Goal: Transaction & Acquisition: Book appointment/travel/reservation

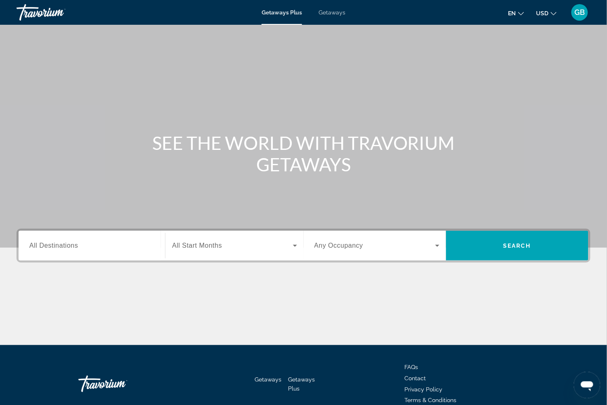
click at [65, 249] on span "All Destinations" at bounding box center [53, 245] width 49 height 7
click at [65, 251] on input "Destination All Destinations" at bounding box center [91, 246] width 125 height 10
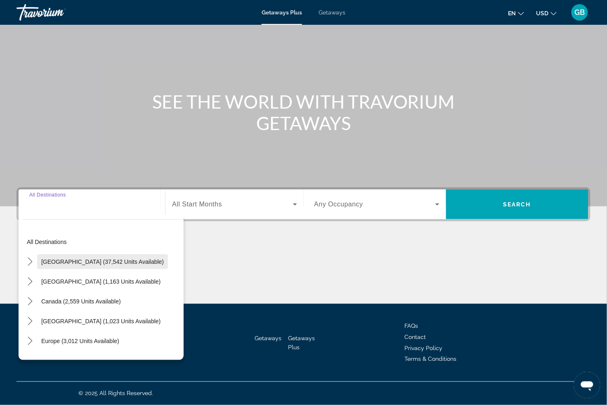
scroll to position [65, 0]
click at [293, 203] on icon "Search widget" at bounding box center [295, 204] width 4 height 2
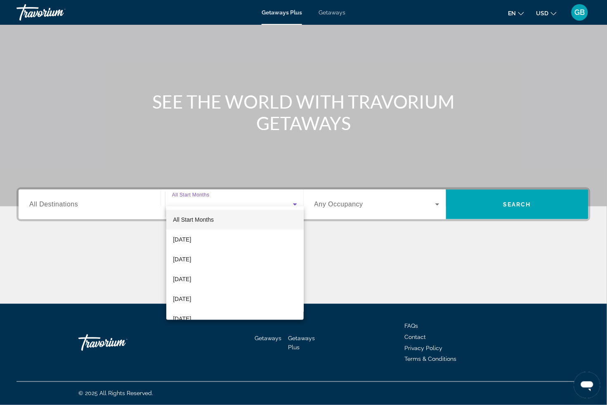
click at [434, 194] on div at bounding box center [303, 202] width 607 height 405
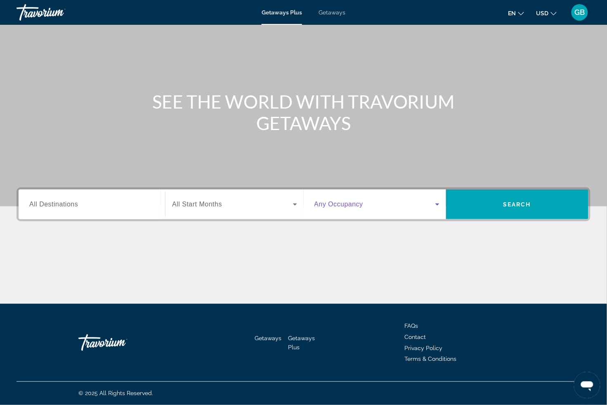
click at [434, 199] on icon "Search widget" at bounding box center [438, 204] width 10 height 10
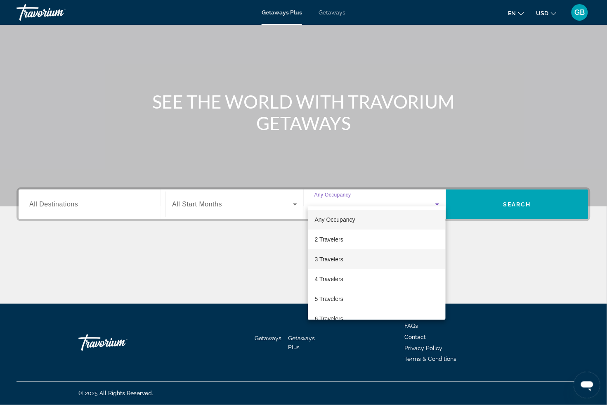
scroll to position [0, 0]
click at [42, 194] on div at bounding box center [303, 202] width 607 height 405
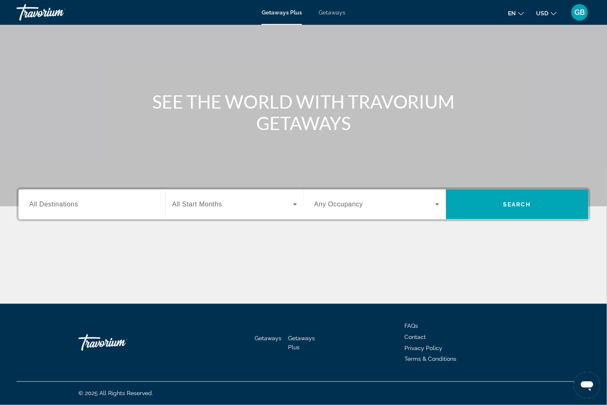
click at [46, 201] on span "All Destinations" at bounding box center [53, 204] width 49 height 7
click at [46, 200] on input "Destination All Destinations" at bounding box center [91, 205] width 125 height 10
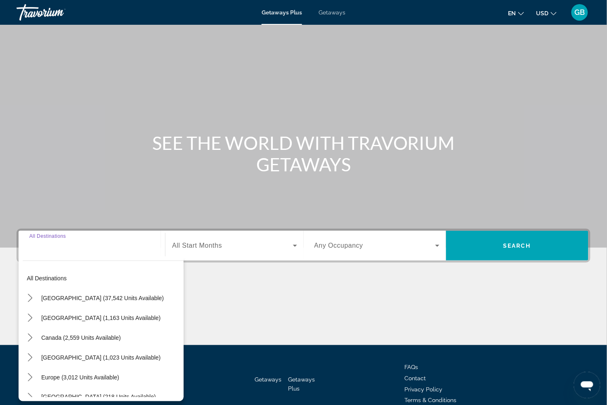
click at [338, 12] on span "Getaways" at bounding box center [332, 12] width 27 height 7
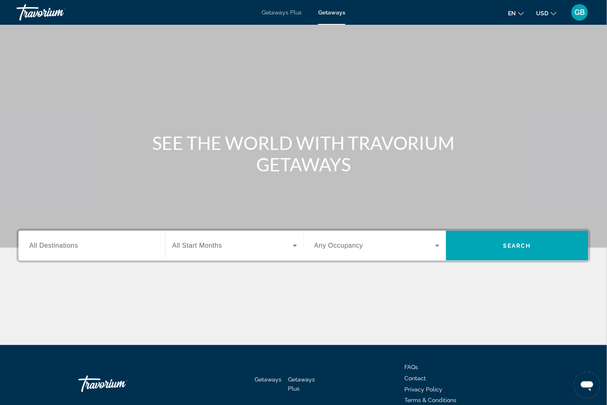
click at [280, 14] on span "Getaways Plus" at bounding box center [282, 12] width 40 height 7
click at [39, 249] on span "All Destinations" at bounding box center [53, 245] width 49 height 7
click at [39, 251] on input "Destination All Destinations" at bounding box center [91, 246] width 125 height 10
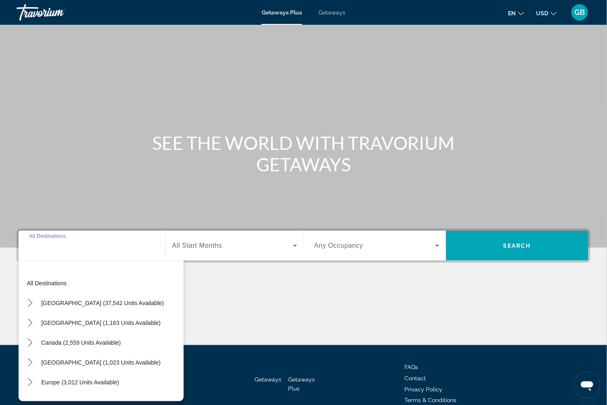
click at [90, 226] on div "Main content" at bounding box center [303, 124] width 607 height 248
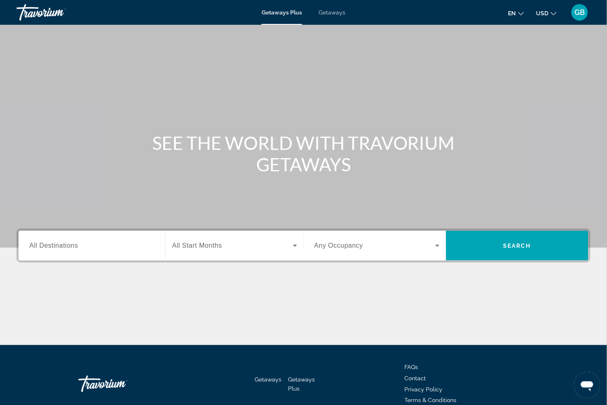
click at [45, 249] on span "All Destinations" at bounding box center [53, 245] width 49 height 7
click at [45, 251] on input "Destination All Destinations" at bounding box center [91, 246] width 125 height 10
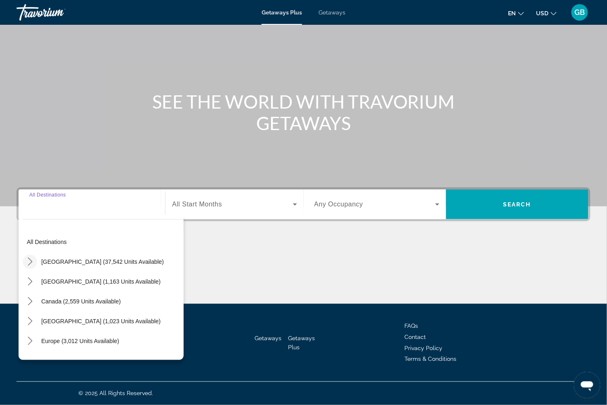
click at [32, 258] on icon "Toggle United States (37,542 units available) submenu" at bounding box center [30, 262] width 8 height 8
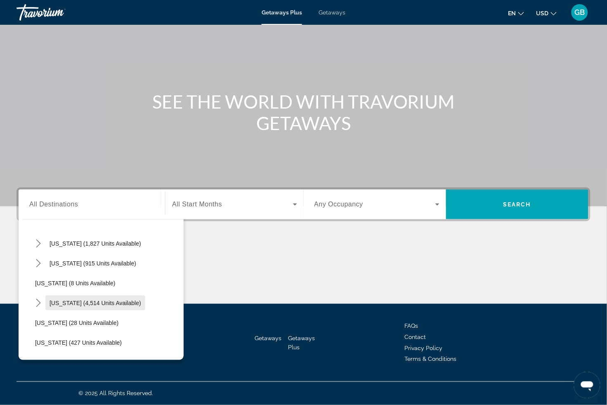
scroll to position [88, 0]
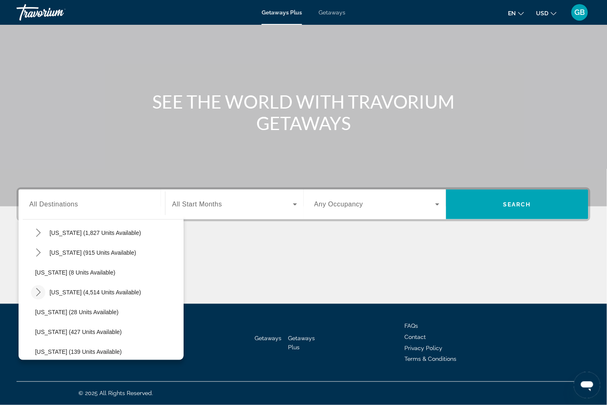
click at [40, 288] on icon "Toggle Florida (4,514 units available) submenu" at bounding box center [38, 292] width 8 height 8
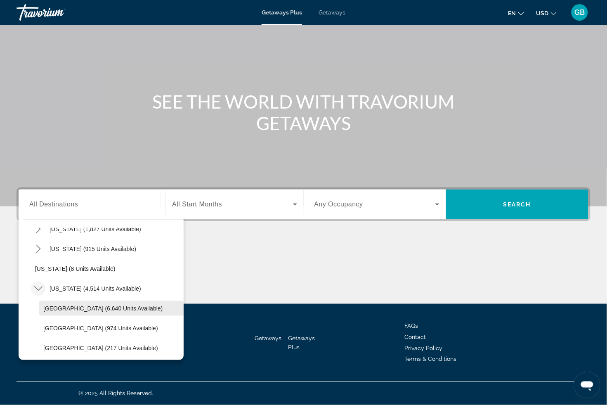
click at [64, 305] on span "Orlando & Disney Area (6,640 units available)" at bounding box center [102, 308] width 119 height 7
type input "**********"
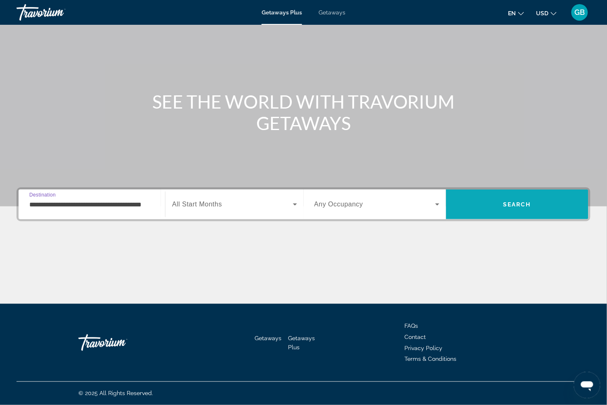
click at [532, 196] on span "Search" at bounding box center [517, 204] width 142 height 20
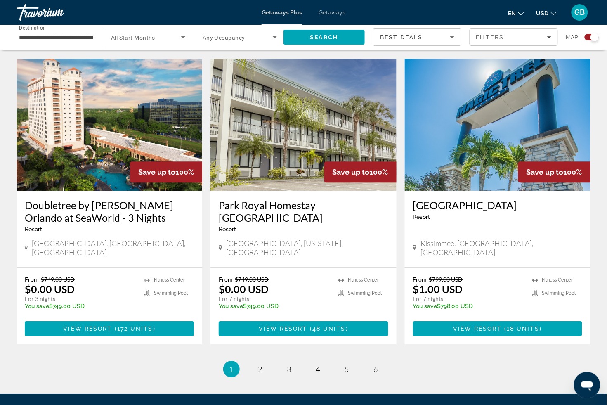
scroll to position [1230, 0]
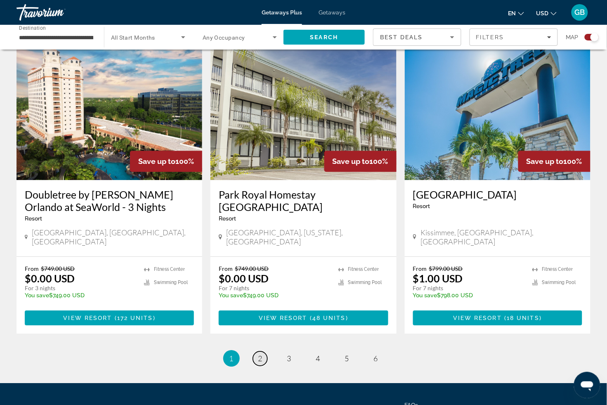
click at [258, 354] on span "2" at bounding box center [260, 358] width 4 height 9
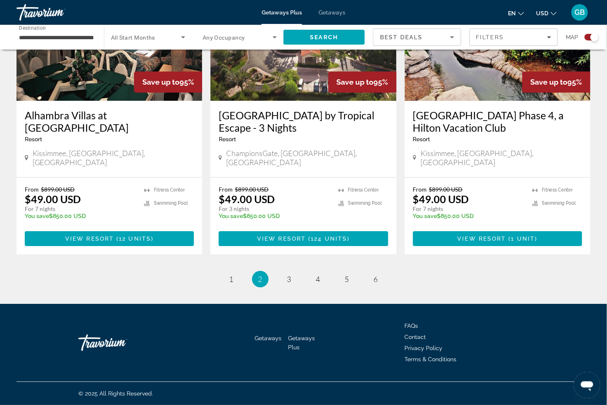
scroll to position [1294, 0]
click at [291, 272] on link "page 3" at bounding box center [289, 279] width 14 height 14
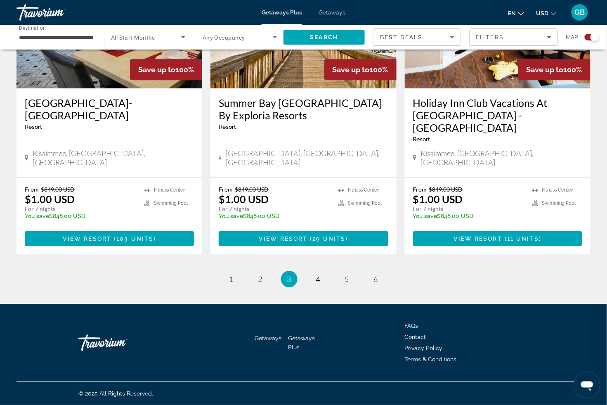
scroll to position [1307, 0]
click at [318, 274] on span "4" at bounding box center [318, 278] width 4 height 9
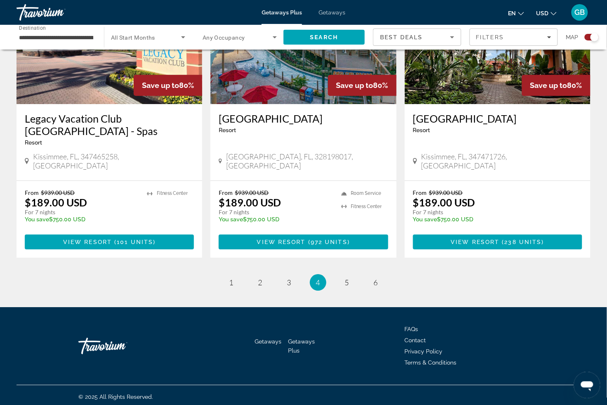
scroll to position [1281, 0]
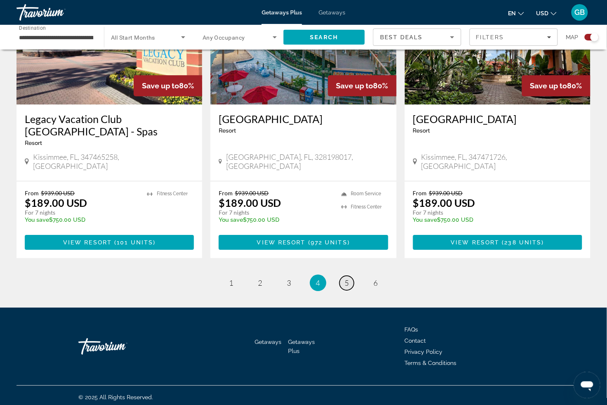
click at [349, 278] on span "5" at bounding box center [347, 282] width 4 height 9
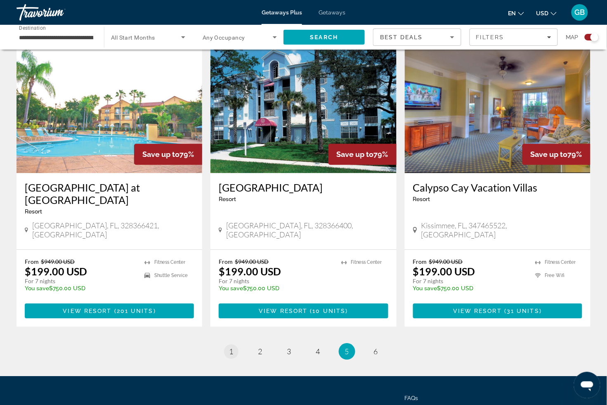
scroll to position [1189, 0]
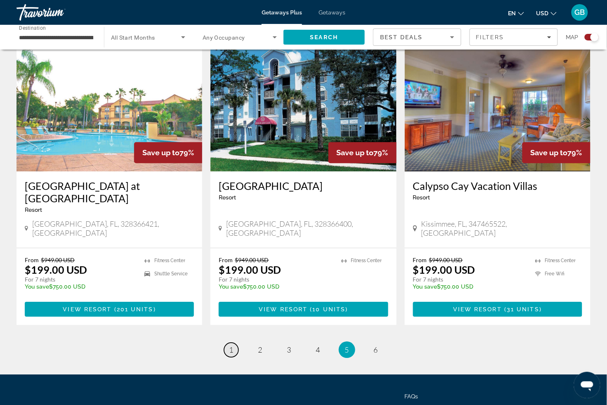
click at [229, 354] on span "1" at bounding box center [231, 349] width 4 height 9
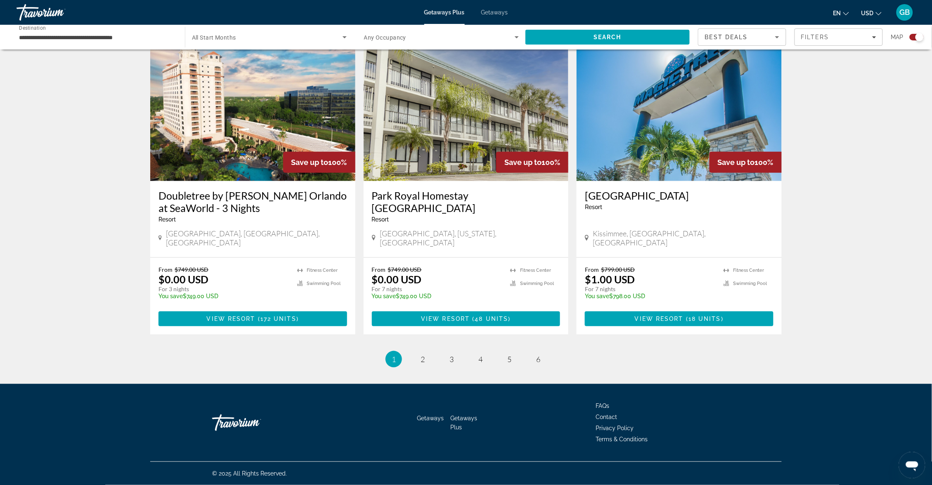
scroll to position [1226, 0]
click at [421, 355] on span "2" at bounding box center [423, 359] width 4 height 9
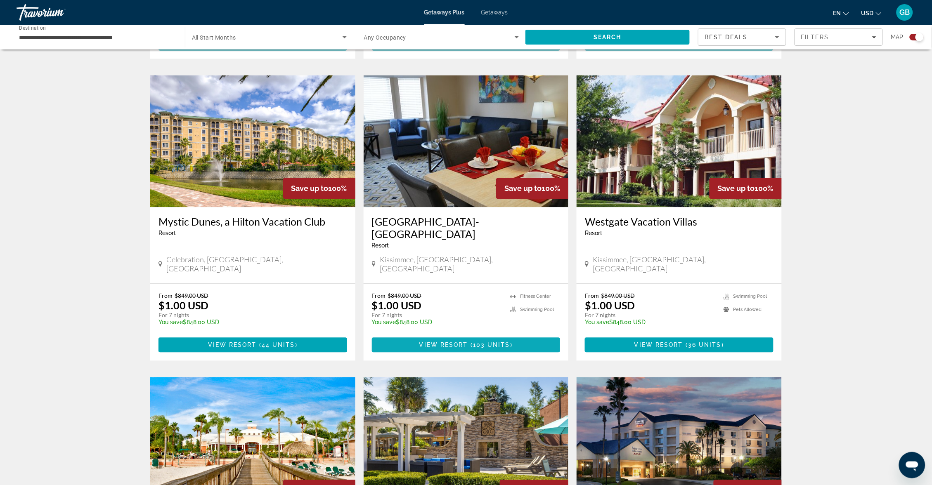
scroll to position [548, 0]
click at [228, 158] on img "Main content" at bounding box center [252, 142] width 205 height 132
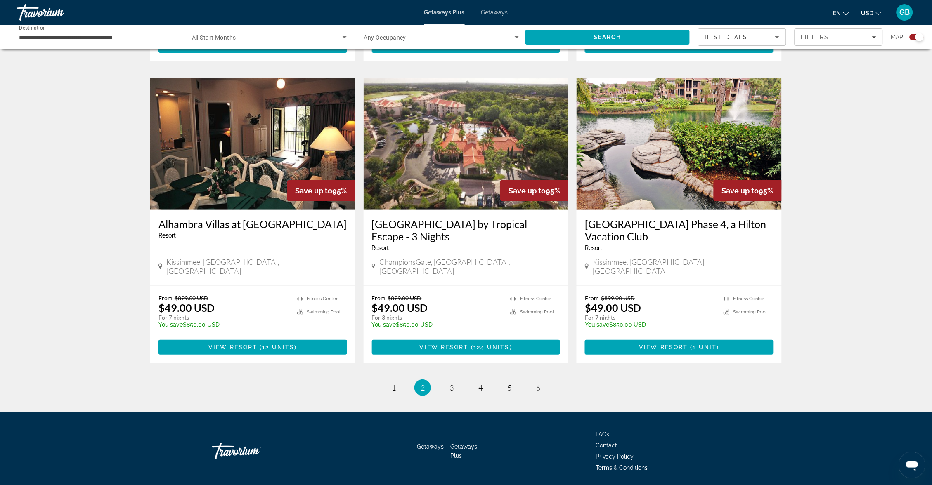
scroll to position [1166, 0]
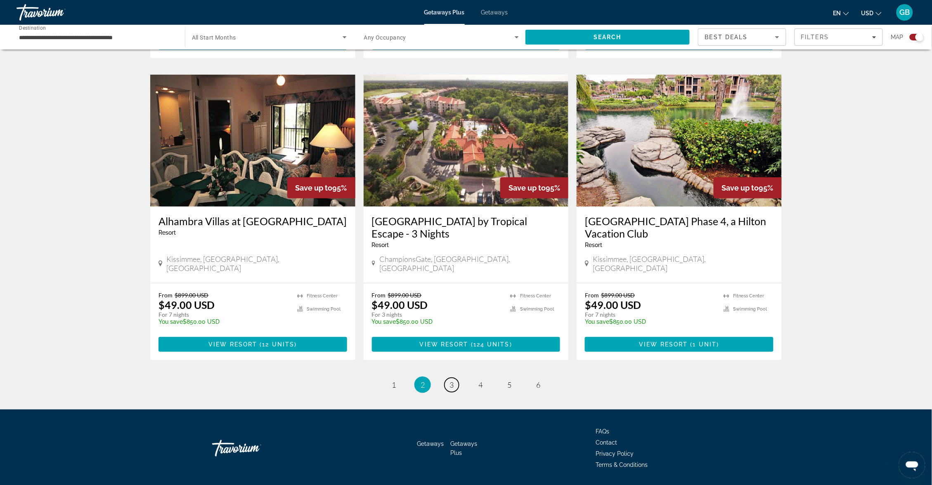
click at [450, 389] on span "3" at bounding box center [451, 385] width 4 height 9
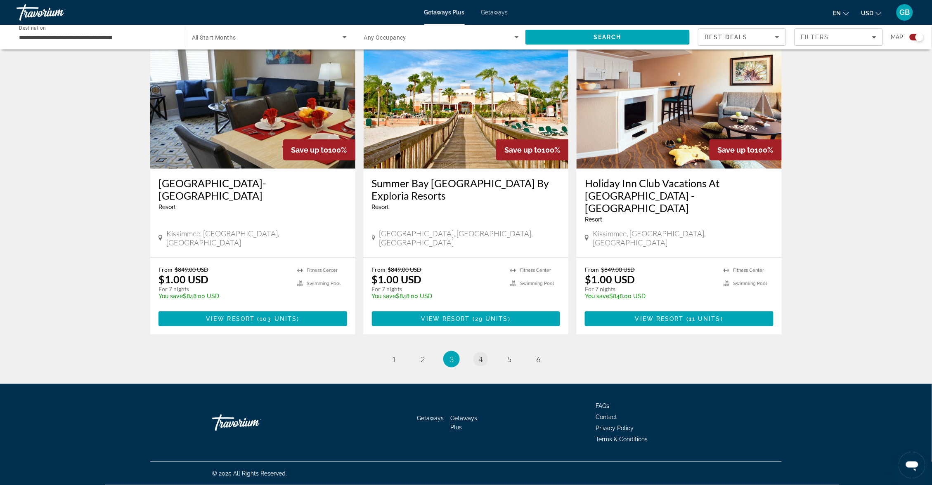
scroll to position [1226, 0]
click at [480, 355] on span "4" at bounding box center [480, 359] width 4 height 9
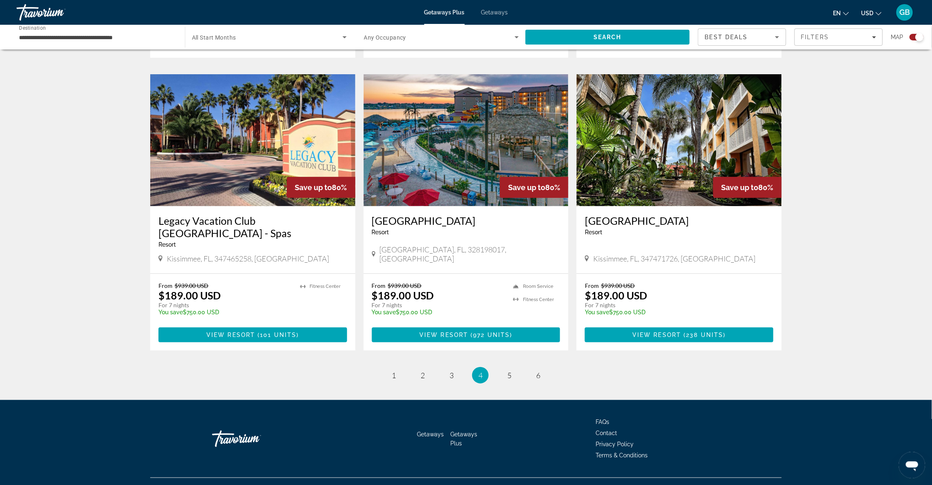
scroll to position [1155, 0]
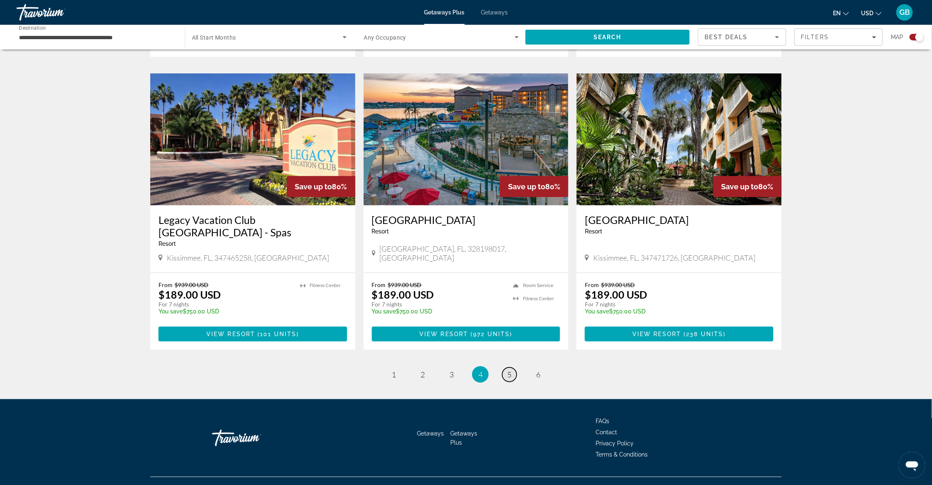
click at [511, 379] on span "5" at bounding box center [509, 374] width 4 height 9
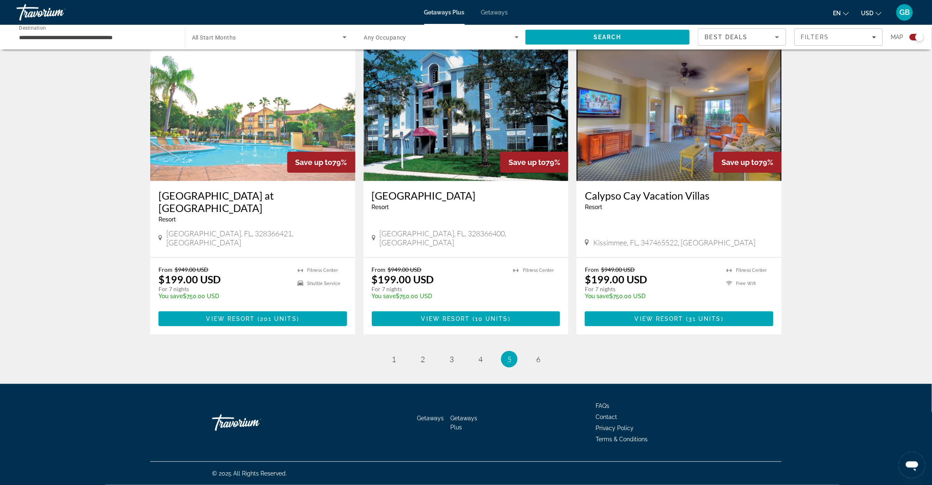
scroll to position [1174, 0]
click at [392, 354] on link "page 1" at bounding box center [394, 359] width 14 height 14
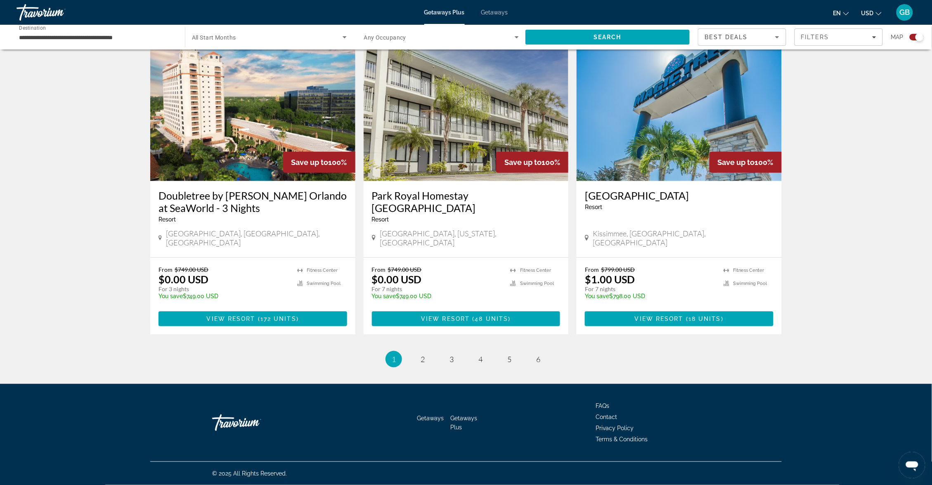
scroll to position [1226, 0]
click at [421, 355] on span "2" at bounding box center [423, 359] width 4 height 9
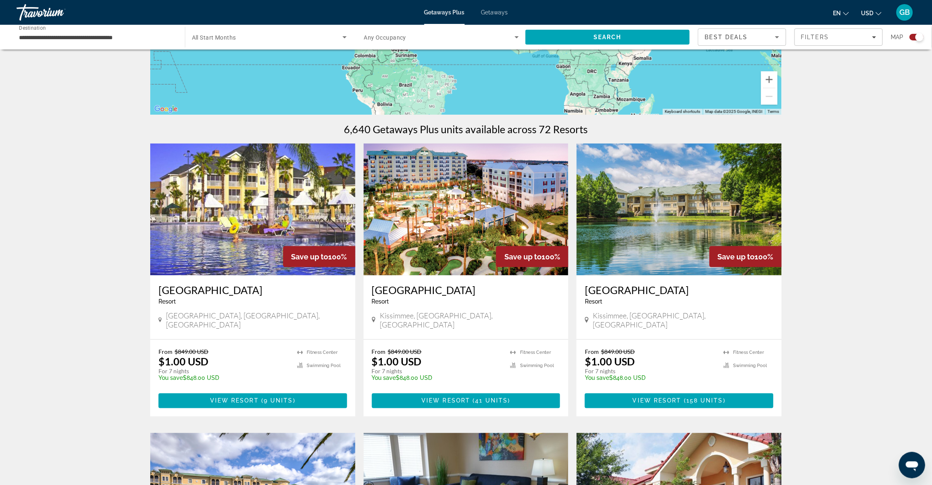
scroll to position [187, 0]
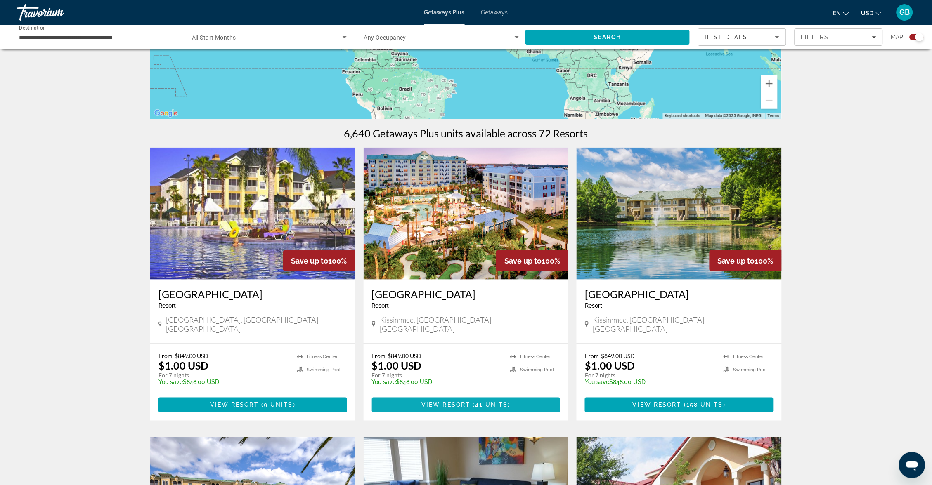
click at [446, 409] on span "View Resort" at bounding box center [445, 405] width 49 height 7
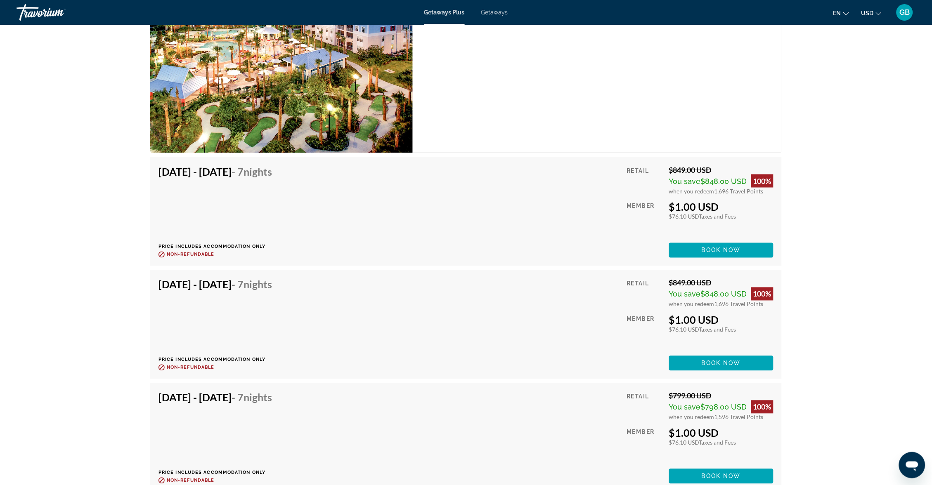
scroll to position [1496, 0]
click at [740, 253] on span "Book now" at bounding box center [721, 250] width 39 height 7
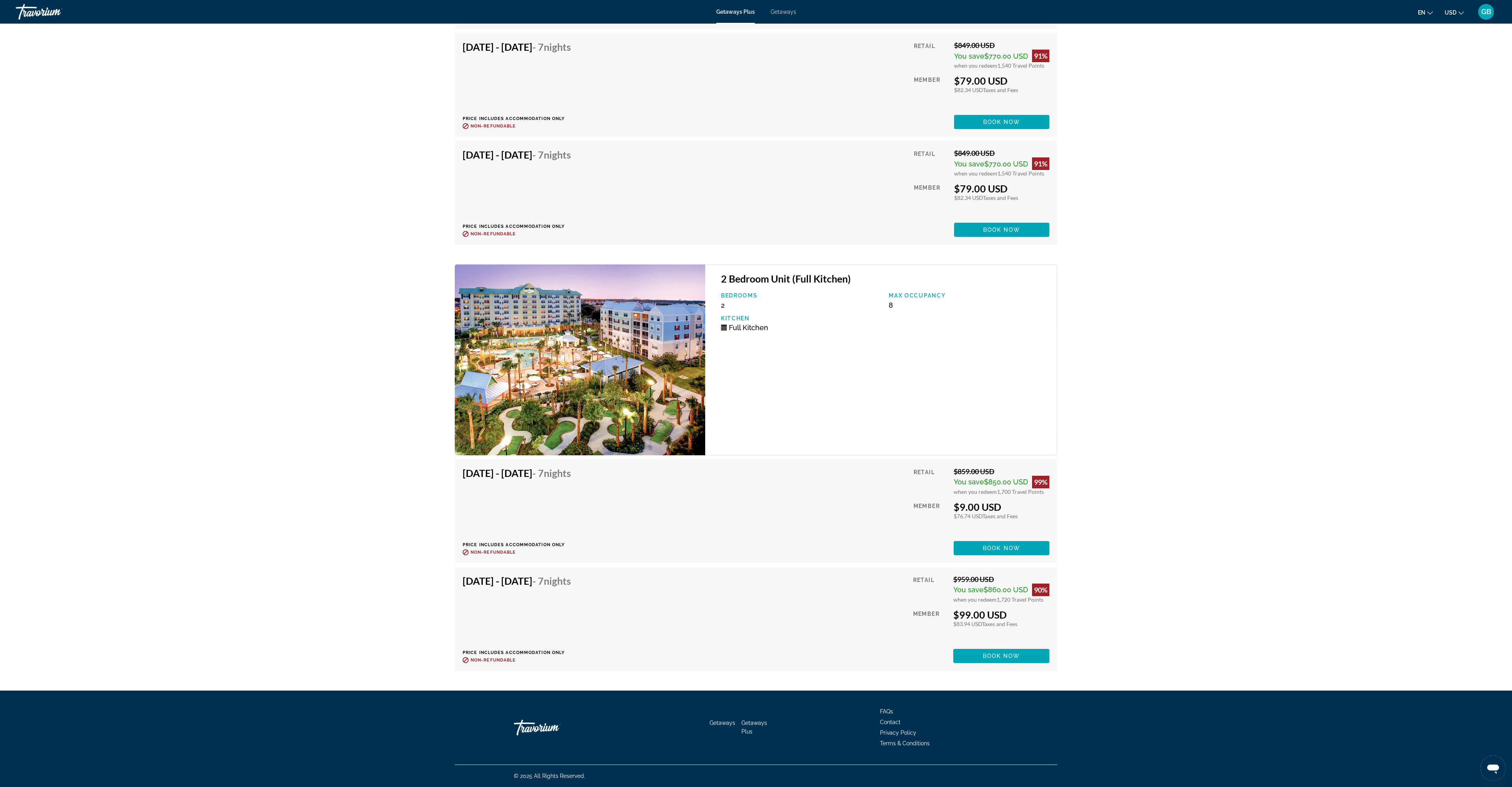
scroll to position [5942, 0]
click at [889, 463] on span "Book now" at bounding box center [1001, 549] width 37 height 7
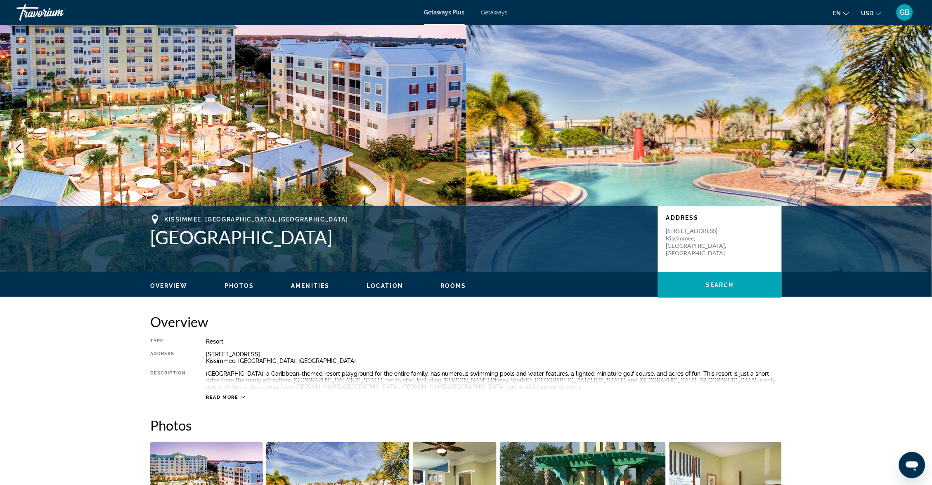
drag, startPoint x: 134, startPoint y: 244, endPoint x: 270, endPoint y: 252, distance: 136.4
click at [289, 247] on div "Kissimmee, FL, USA Calypso Cay Resort Address 3000 Bonfire Beach Dr. Kissimmee,…" at bounding box center [466, 240] width 664 height 50
copy h1 "Calypso Cay Resort"
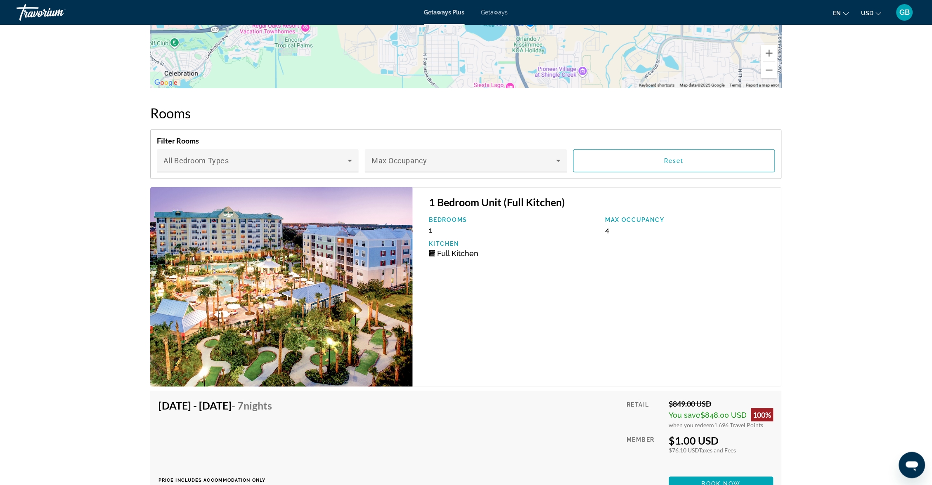
scroll to position [1263, 0]
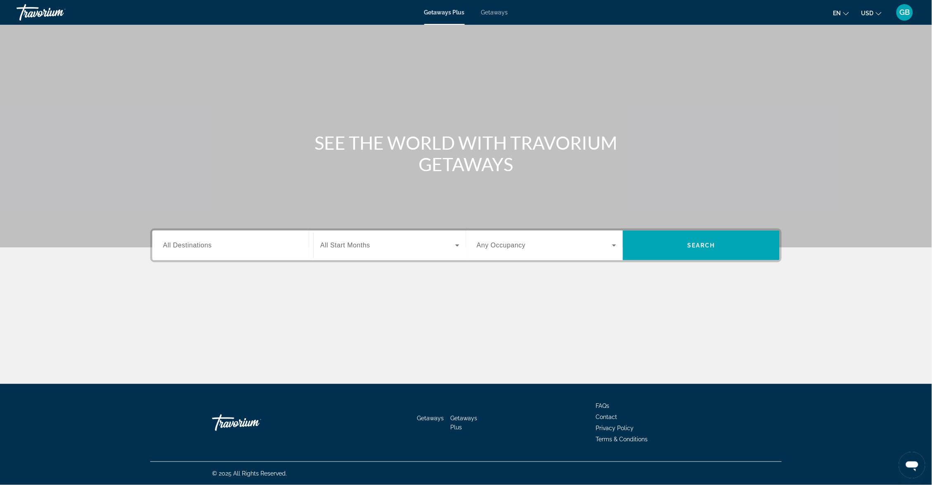
click at [504, 12] on span "Getaways" at bounding box center [494, 12] width 27 height 7
click at [436, 12] on span "Getaways Plus" at bounding box center [444, 12] width 40 height 7
click at [492, 12] on span "Getaways" at bounding box center [494, 12] width 27 height 7
click at [329, 249] on span "All Start Months" at bounding box center [345, 245] width 50 height 7
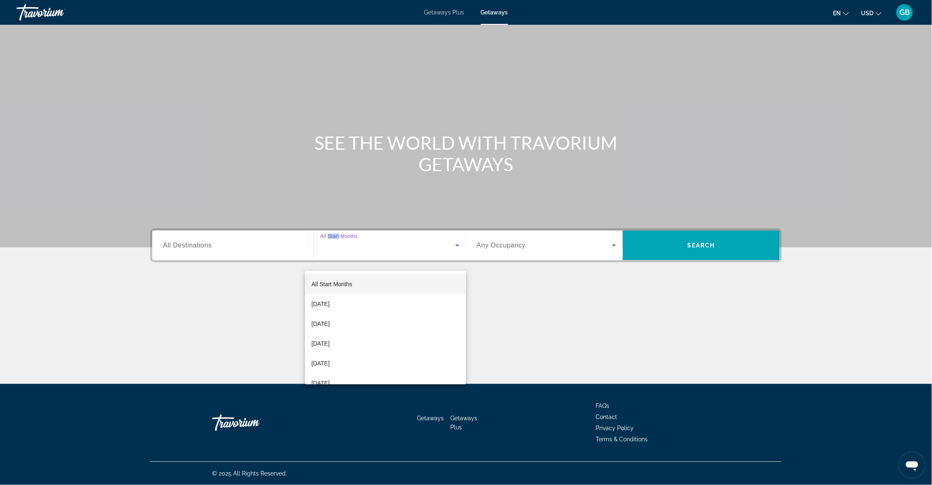
click at [329, 260] on body "Skip to main content Getaways Plus Getaways en English Español Français Italian…" at bounding box center [466, 242] width 932 height 485
click at [541, 355] on div at bounding box center [466, 242] width 932 height 485
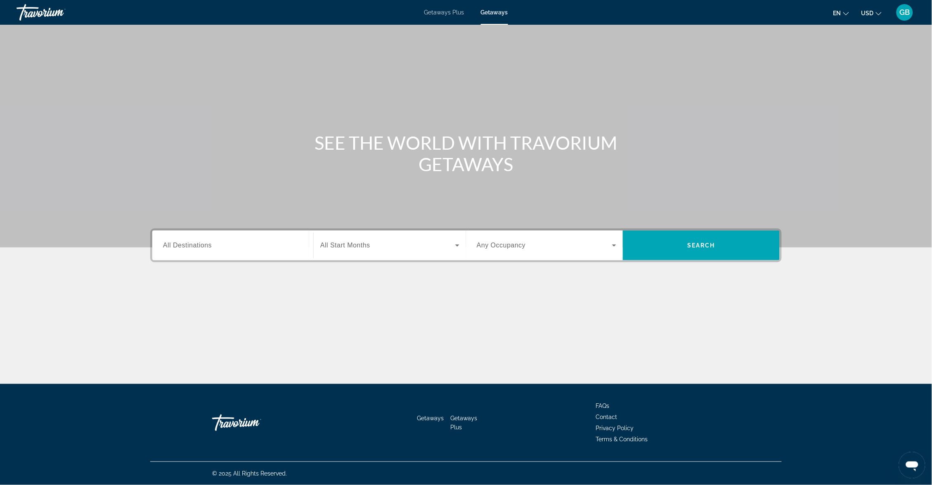
click at [163, 249] on span "All Destinations" at bounding box center [187, 245] width 49 height 7
click at [163, 251] on input "Destination All Destinations" at bounding box center [232, 246] width 139 height 10
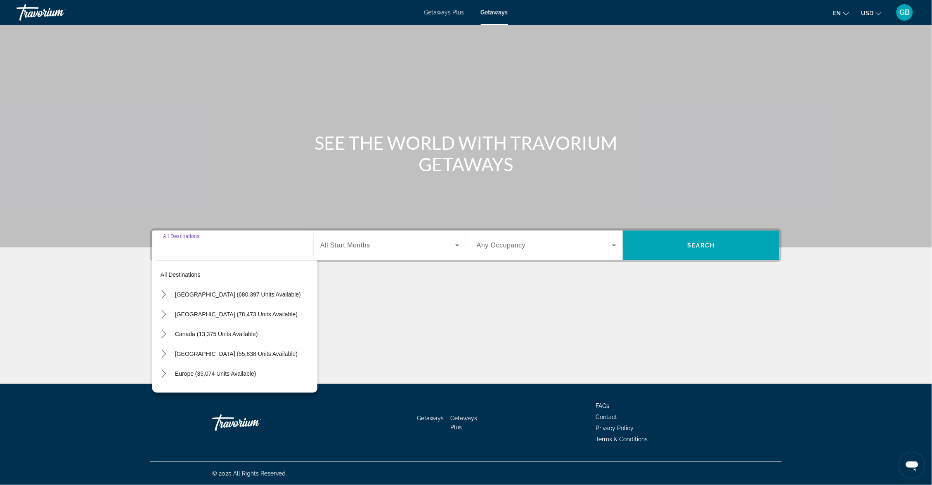
click at [395, 326] on div "Main content" at bounding box center [465, 314] width 631 height 62
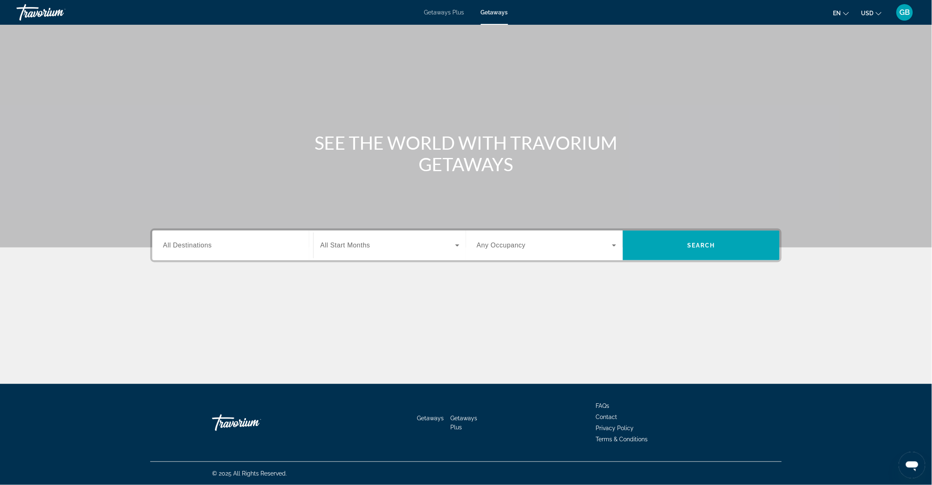
click at [468, 430] on ul "Getaways Getaways Plus" at bounding box center [450, 423] width 67 height 20
click at [438, 12] on span "Getaways Plus" at bounding box center [444, 12] width 40 height 7
click at [494, 13] on span "Getaways" at bounding box center [494, 12] width 27 height 7
click at [164, 249] on span "All Destinations" at bounding box center [187, 245] width 49 height 7
click at [164, 251] on input "Destination All Destinations" at bounding box center [232, 246] width 139 height 10
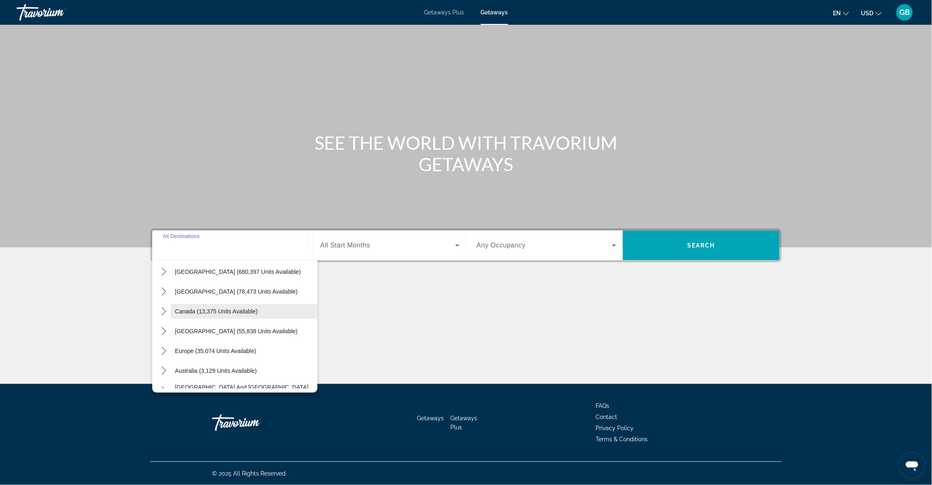
scroll to position [26, 0]
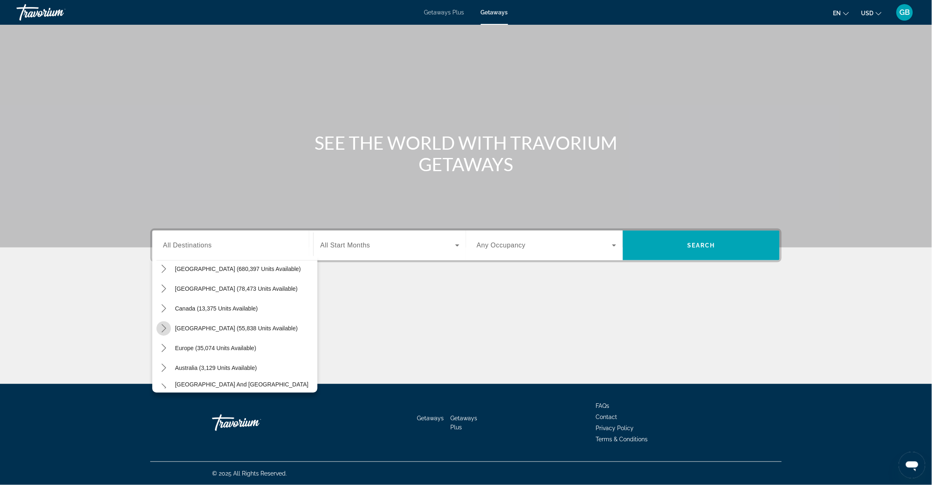
click at [160, 333] on icon "Toggle Caribbean & Atlantic Islands (55,838 units available) submenu" at bounding box center [164, 328] width 8 height 8
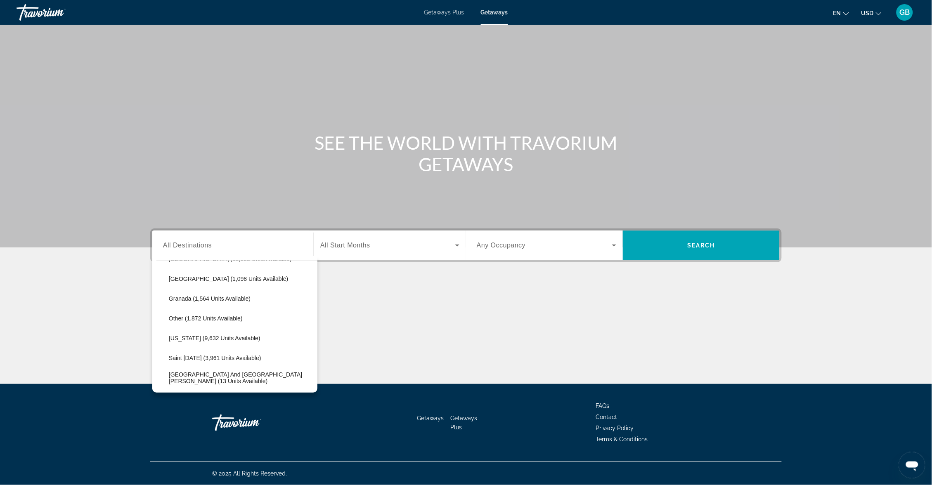
scroll to position [194, 0]
click at [200, 341] on span "[US_STATE] (9,632 units available)" at bounding box center [215, 338] width 92 height 7
type input "**********"
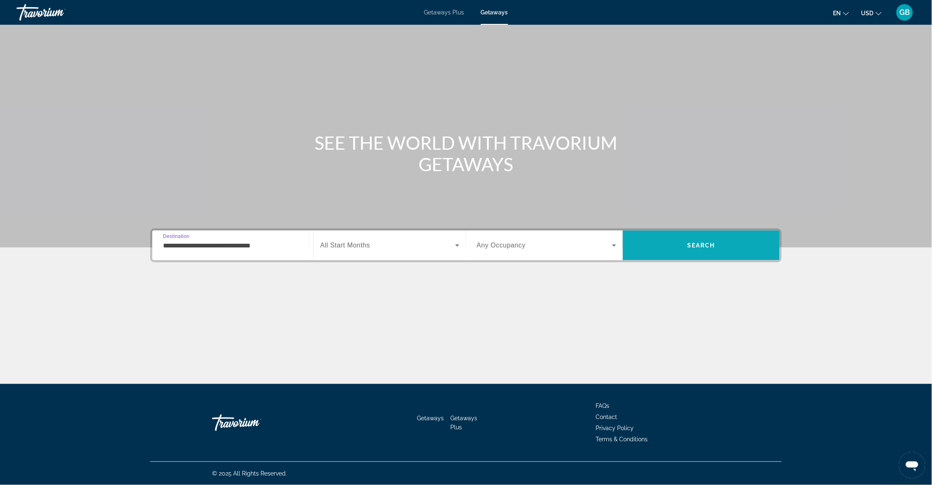
click at [702, 249] on span "Search" at bounding box center [701, 245] width 28 height 7
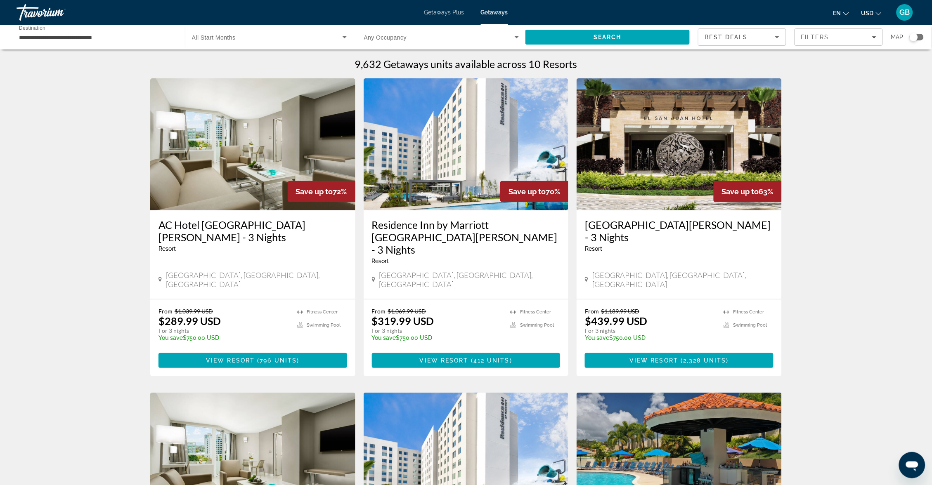
click at [433, 15] on span "Getaways Plus" at bounding box center [444, 12] width 40 height 7
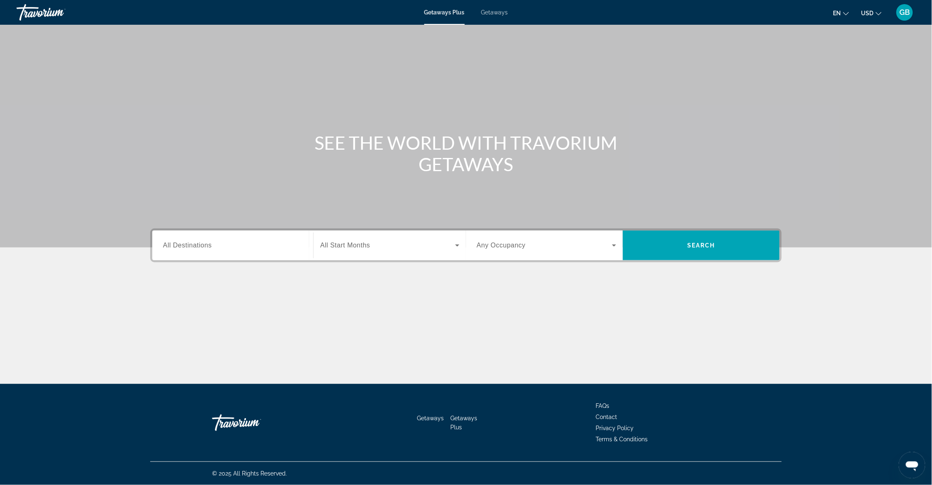
click at [176, 258] on div "Search widget" at bounding box center [232, 246] width 139 height 24
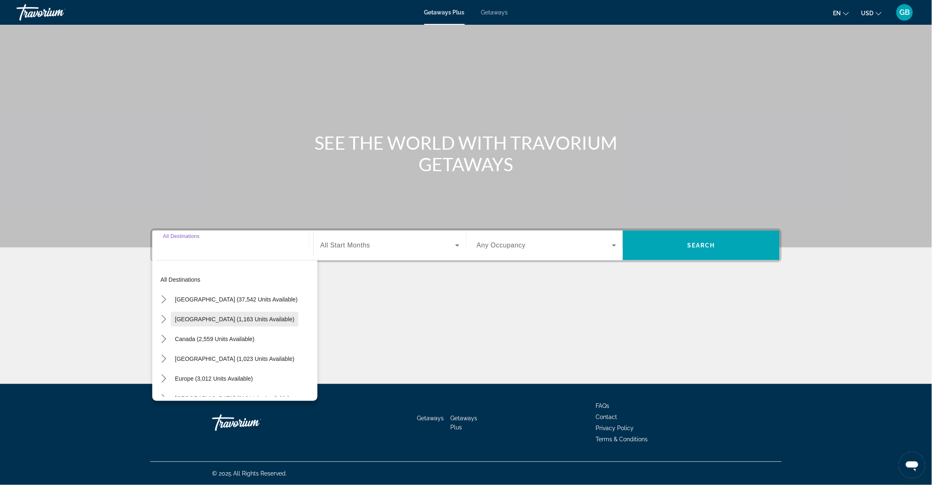
scroll to position [1, 0]
click at [160, 365] on icon "Toggle Caribbean & Atlantic Islands (1,023 units available) submenu" at bounding box center [164, 361] width 8 height 8
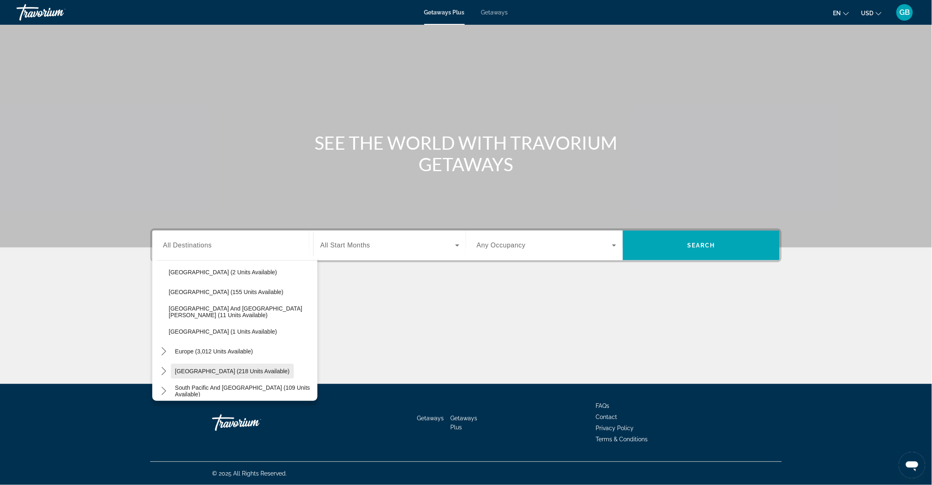
scroll to position [127, 0]
click at [199, 305] on span "Select destination: Dominican Republic (155 units available)" at bounding box center [241, 295] width 153 height 20
type input "**********"
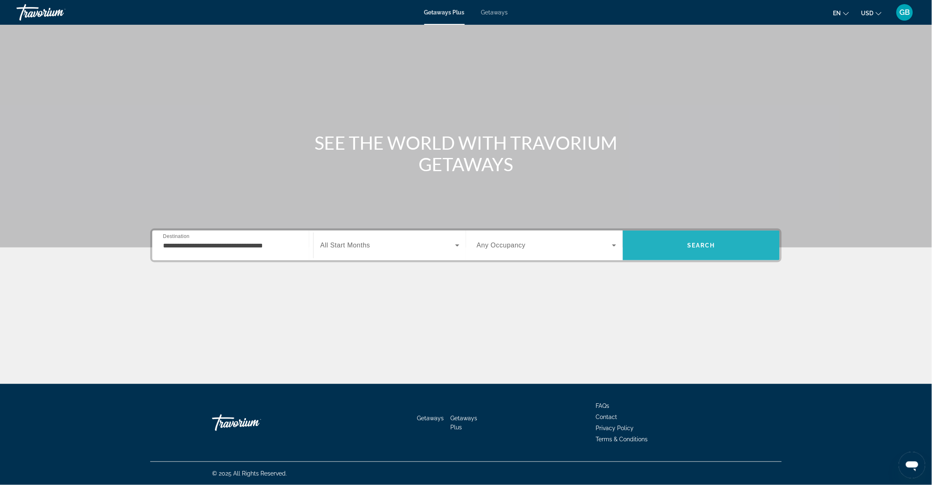
click at [707, 249] on span "Search" at bounding box center [701, 245] width 28 height 7
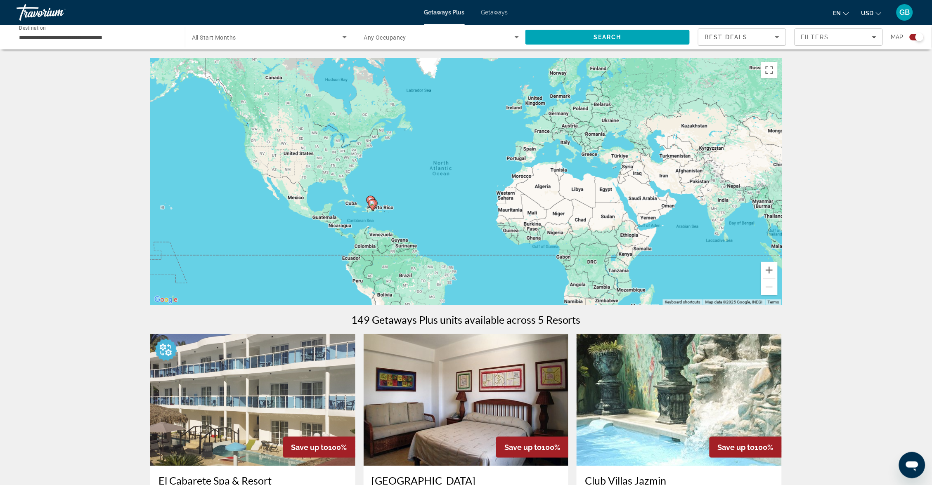
click at [494, 16] on div "Getaways Plus Getaways en English Español Français Italiano Português русский U…" at bounding box center [466, 12] width 932 height 21
click at [497, 12] on span "Getaways" at bounding box center [494, 12] width 27 height 7
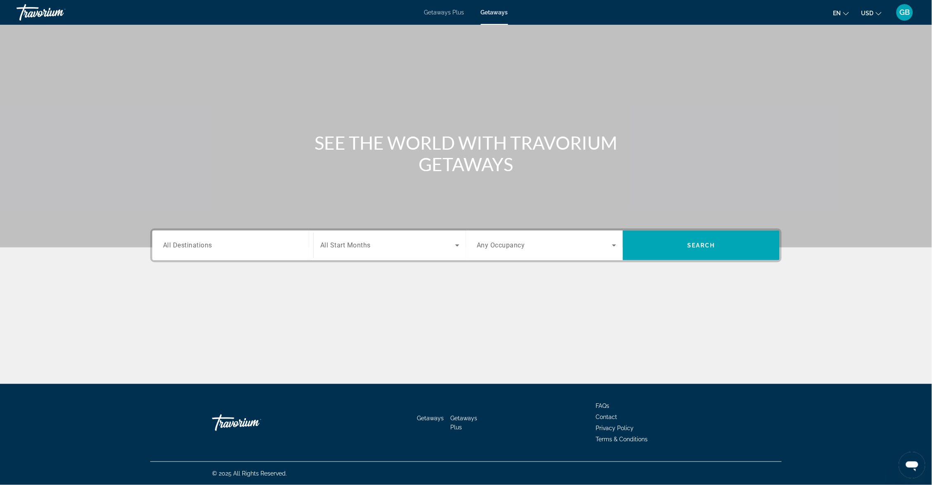
click at [163, 249] on span "All Destinations" at bounding box center [187, 245] width 49 height 8
click at [163, 251] on input "Destination All Destinations" at bounding box center [232, 246] width 139 height 10
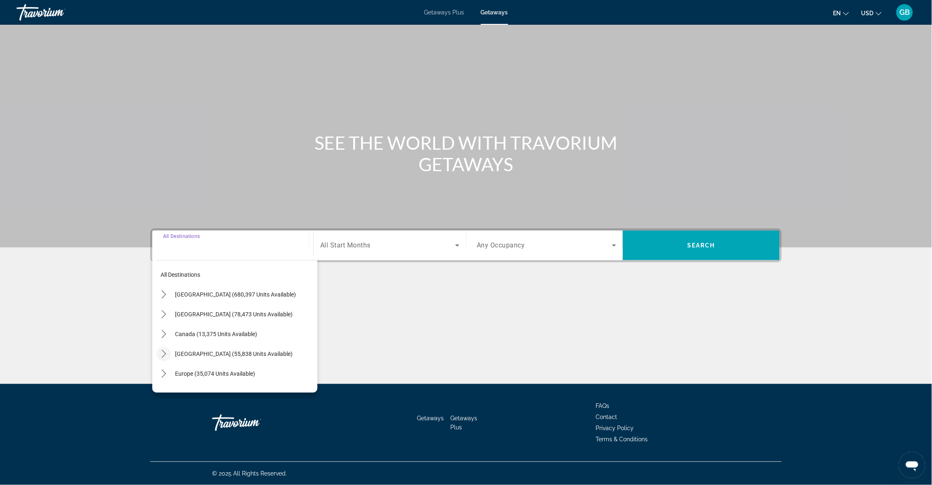
click at [160, 358] on icon "Toggle Caribbean & Atlantic Islands (55,838 units available) submenu" at bounding box center [164, 354] width 8 height 8
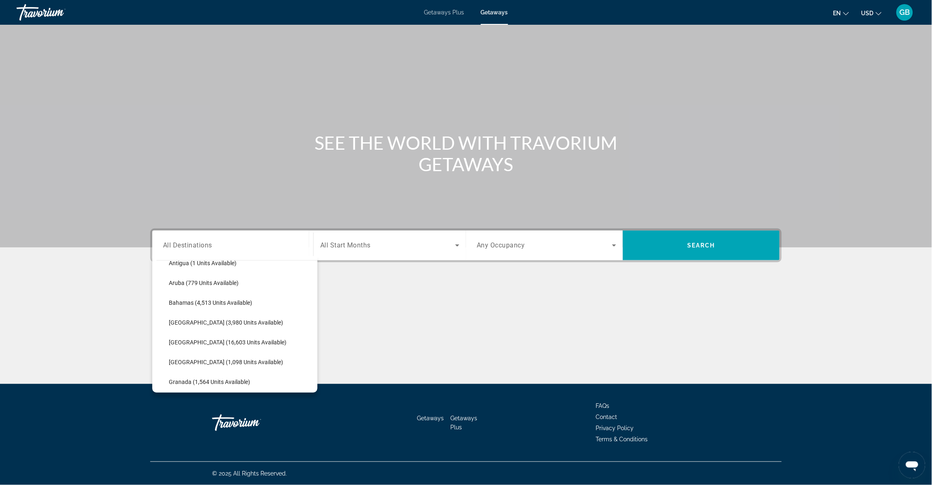
scroll to position [113, 0]
click at [169, 363] on span "[GEOGRAPHIC_DATA] (1,098 units available)" at bounding box center [226, 360] width 114 height 7
type input "**********"
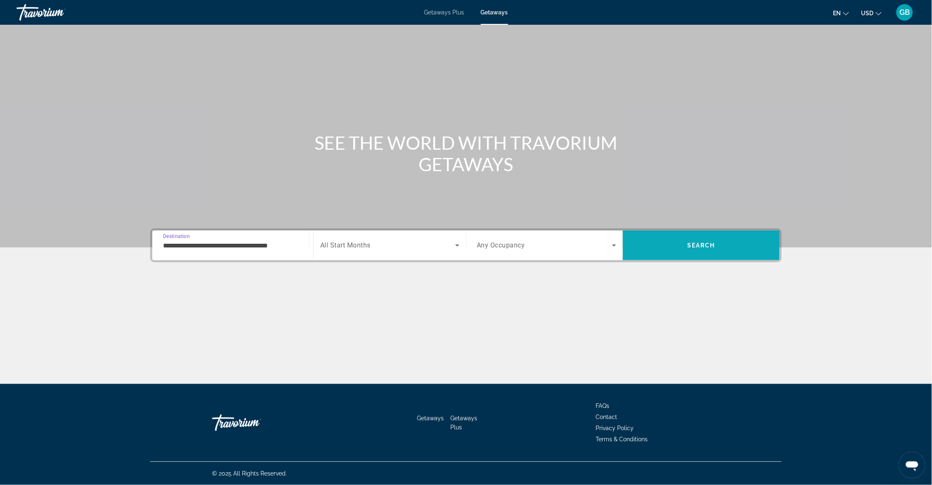
click at [709, 249] on span "Search" at bounding box center [701, 245] width 28 height 7
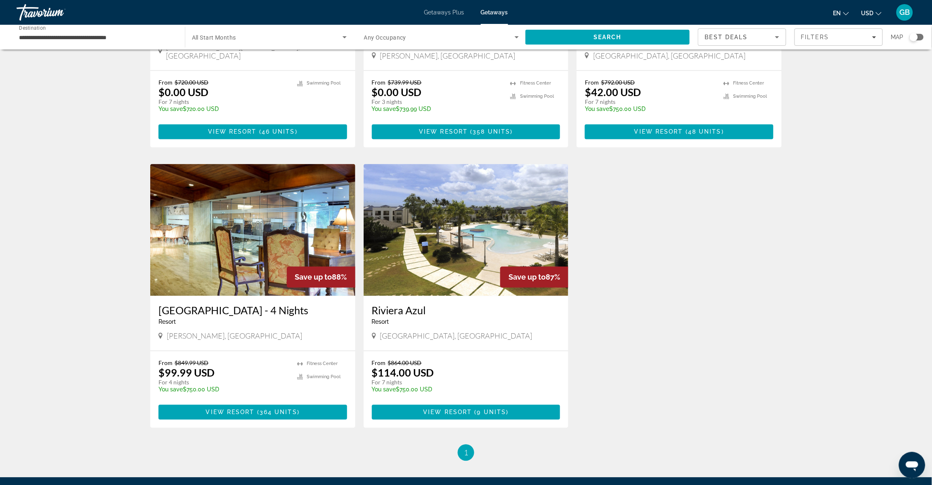
scroll to position [483, 0]
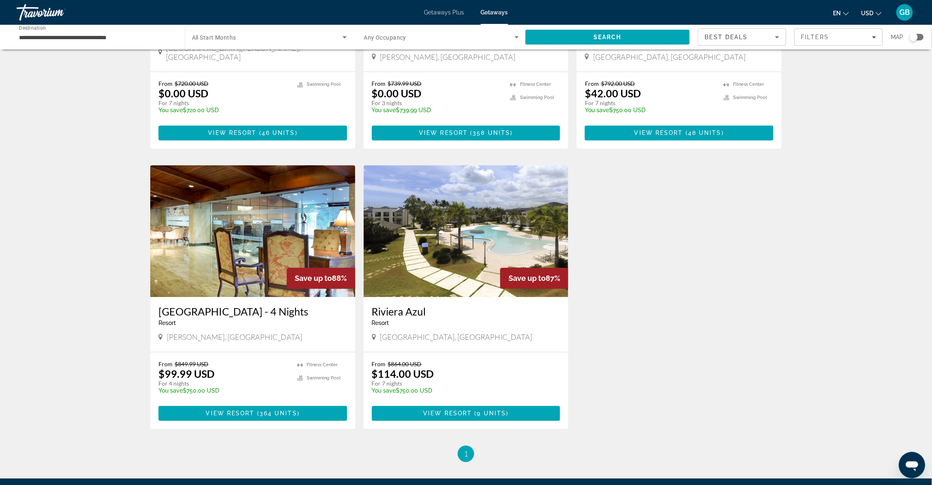
click at [506, 238] on img "Main content" at bounding box center [466, 232] width 205 height 132
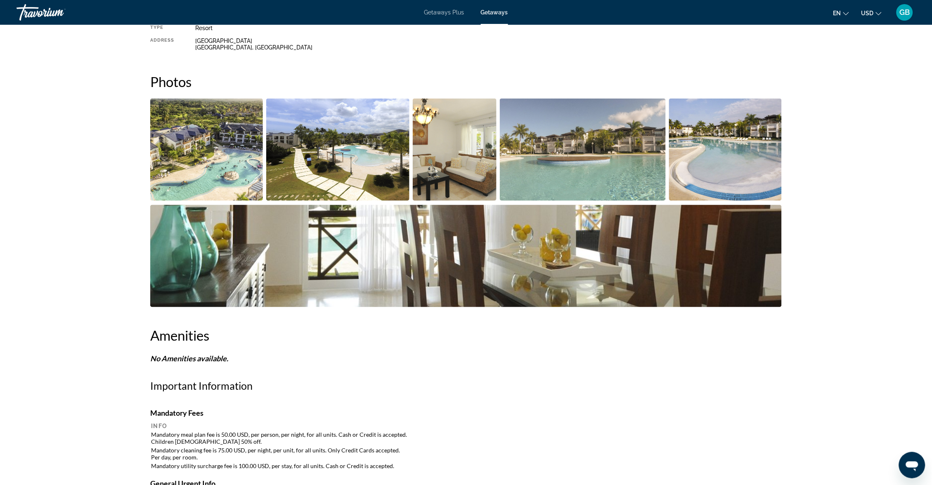
scroll to position [316, 0]
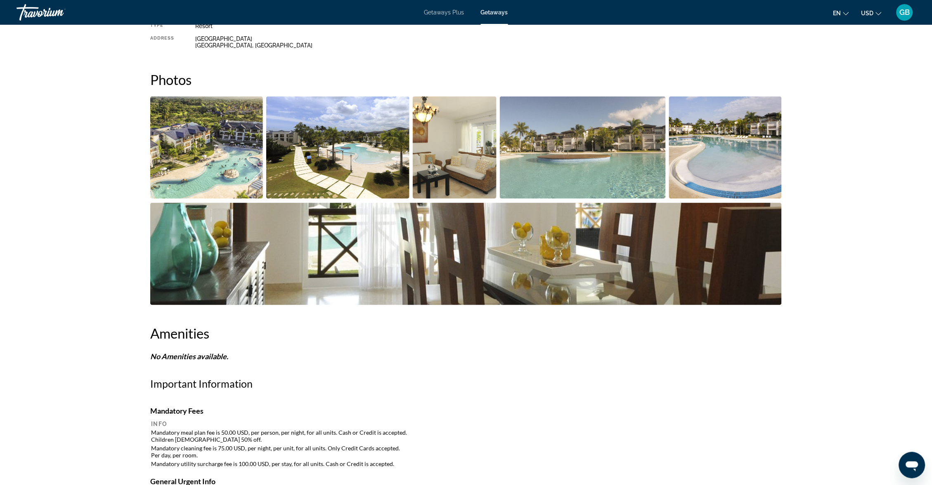
click at [188, 181] on img "Open full-screen image slider" at bounding box center [206, 148] width 113 height 102
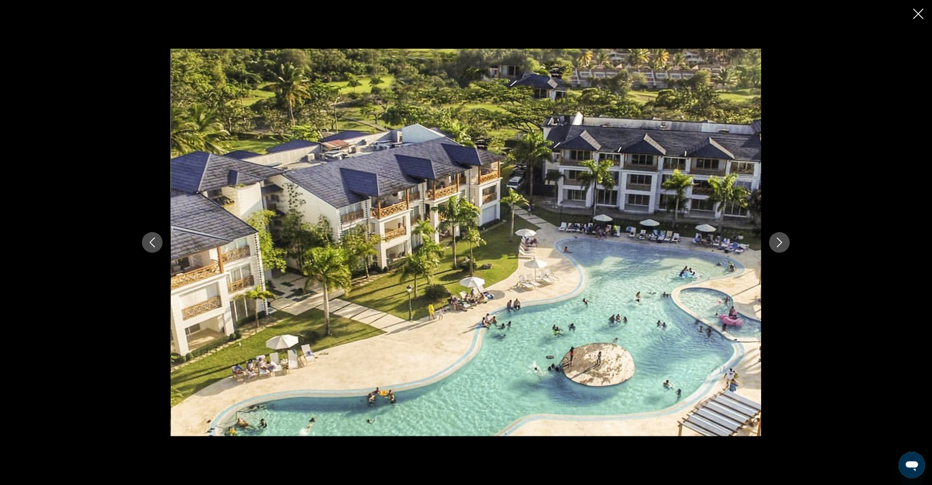
click at [917, 15] on icon "Close slideshow" at bounding box center [918, 14] width 10 height 10
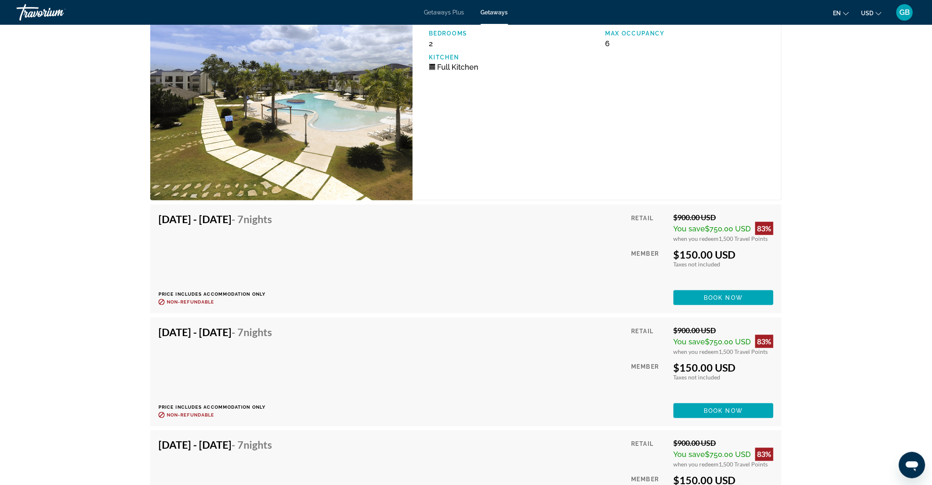
scroll to position [1382, 0]
